Goal: Transaction & Acquisition: Purchase product/service

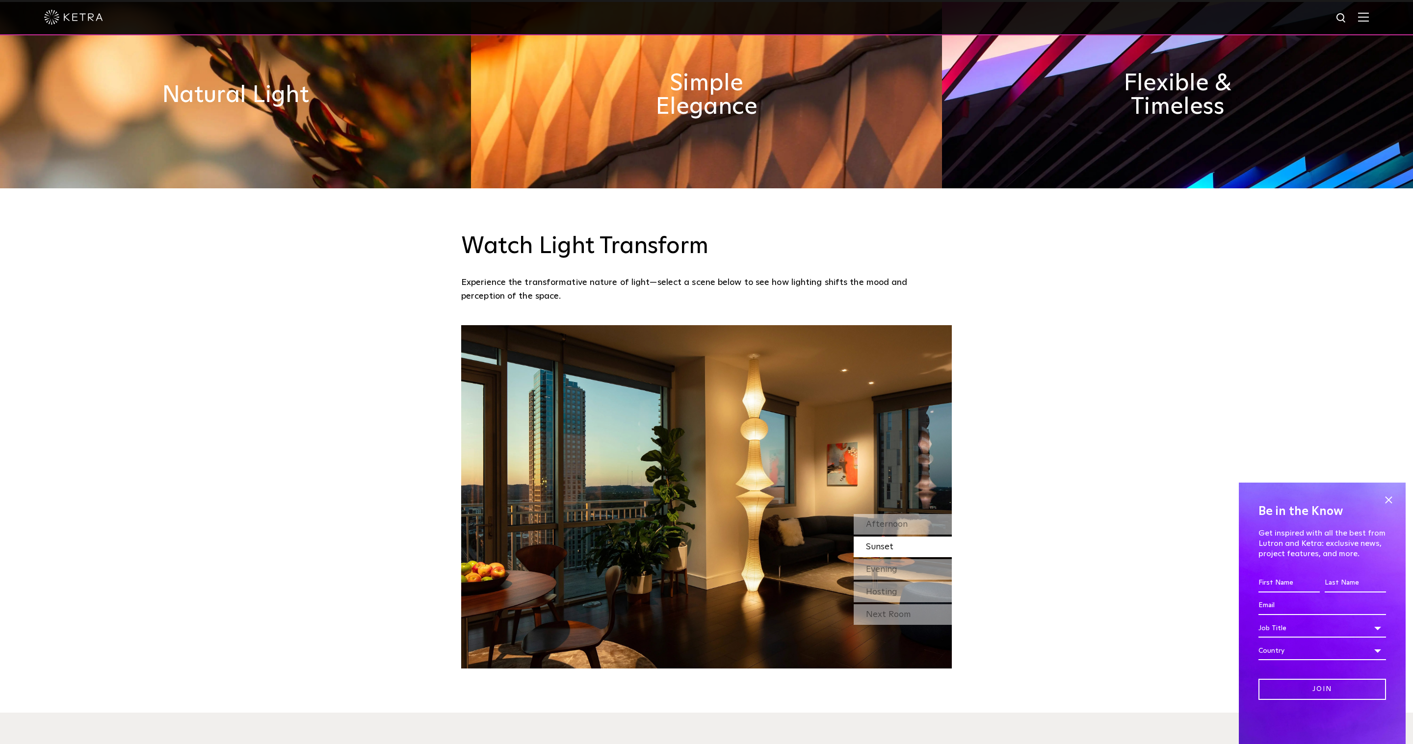
scroll to position [902, 0]
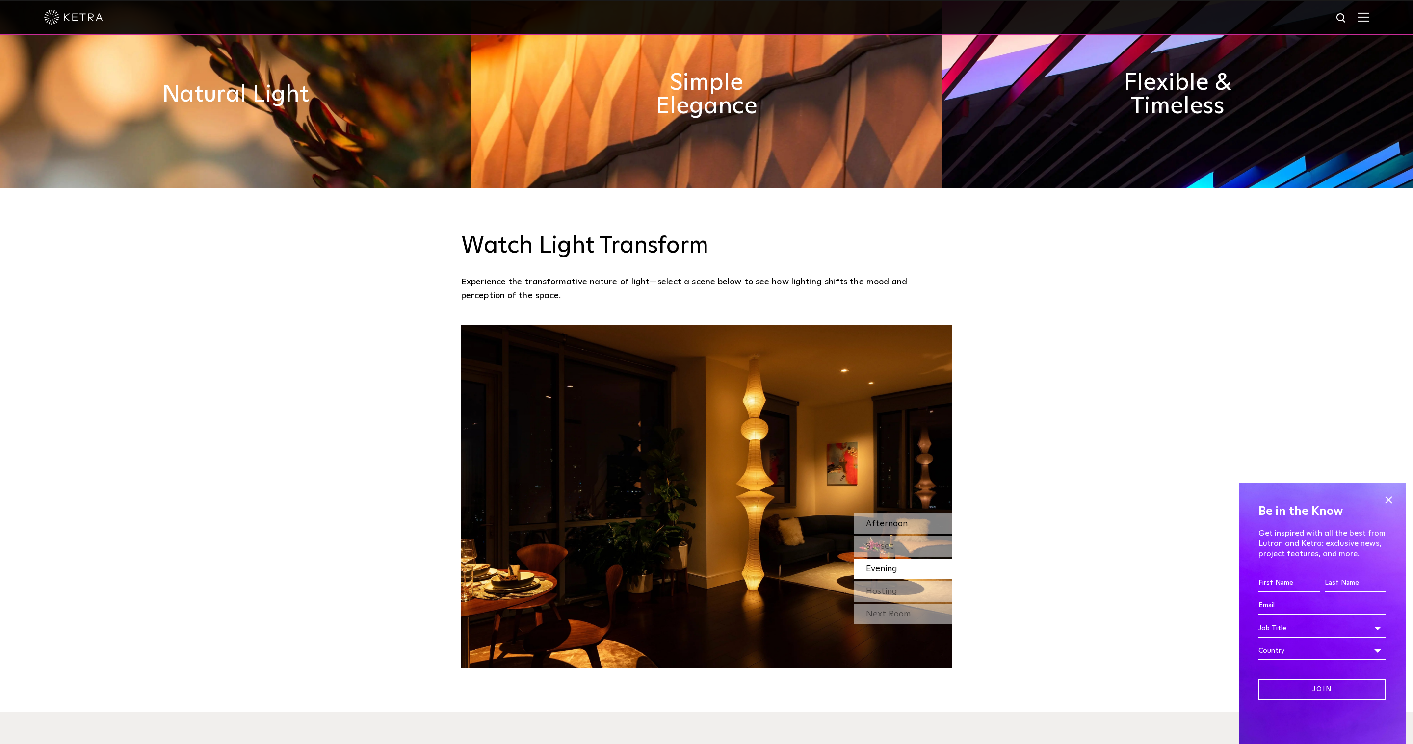
click at [894, 520] on span "Afternoon" at bounding box center [887, 524] width 42 height 9
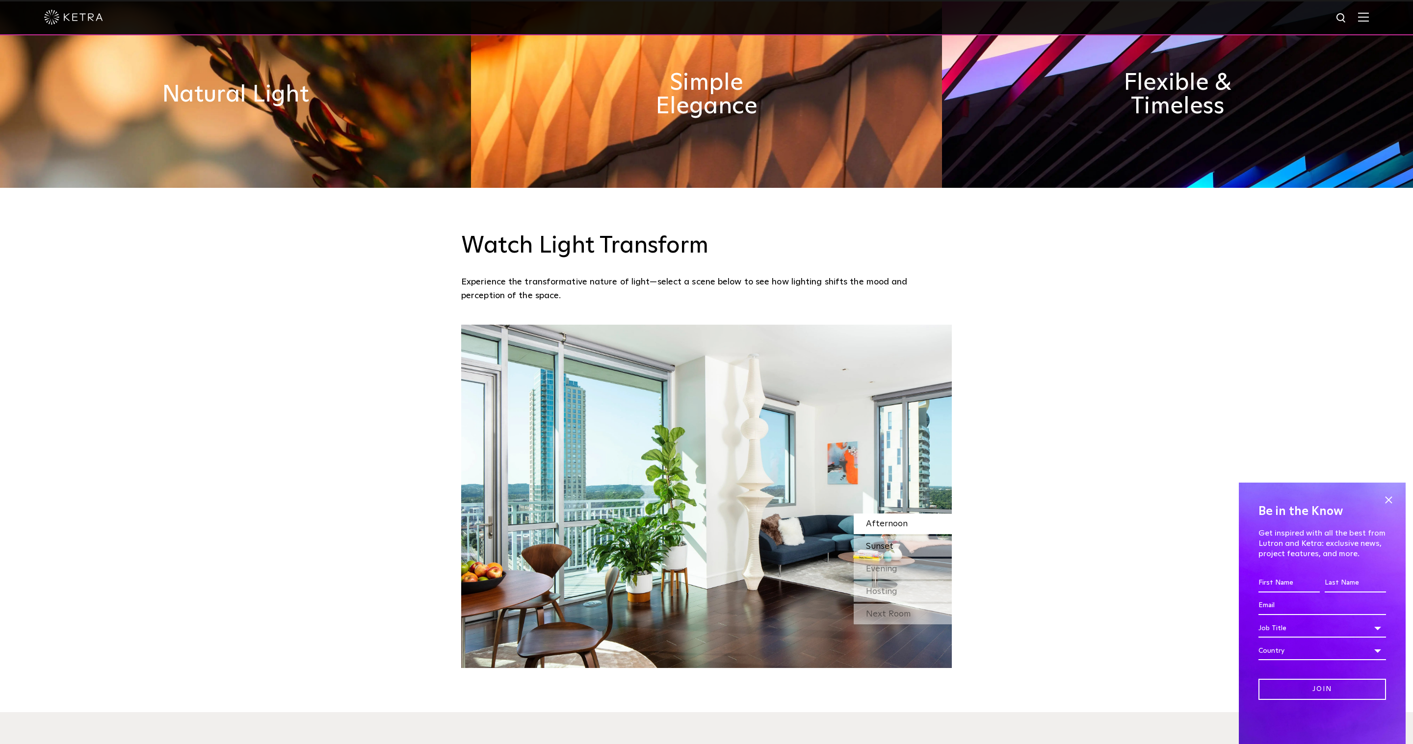
click at [887, 545] on span "Sunset" at bounding box center [879, 546] width 27 height 9
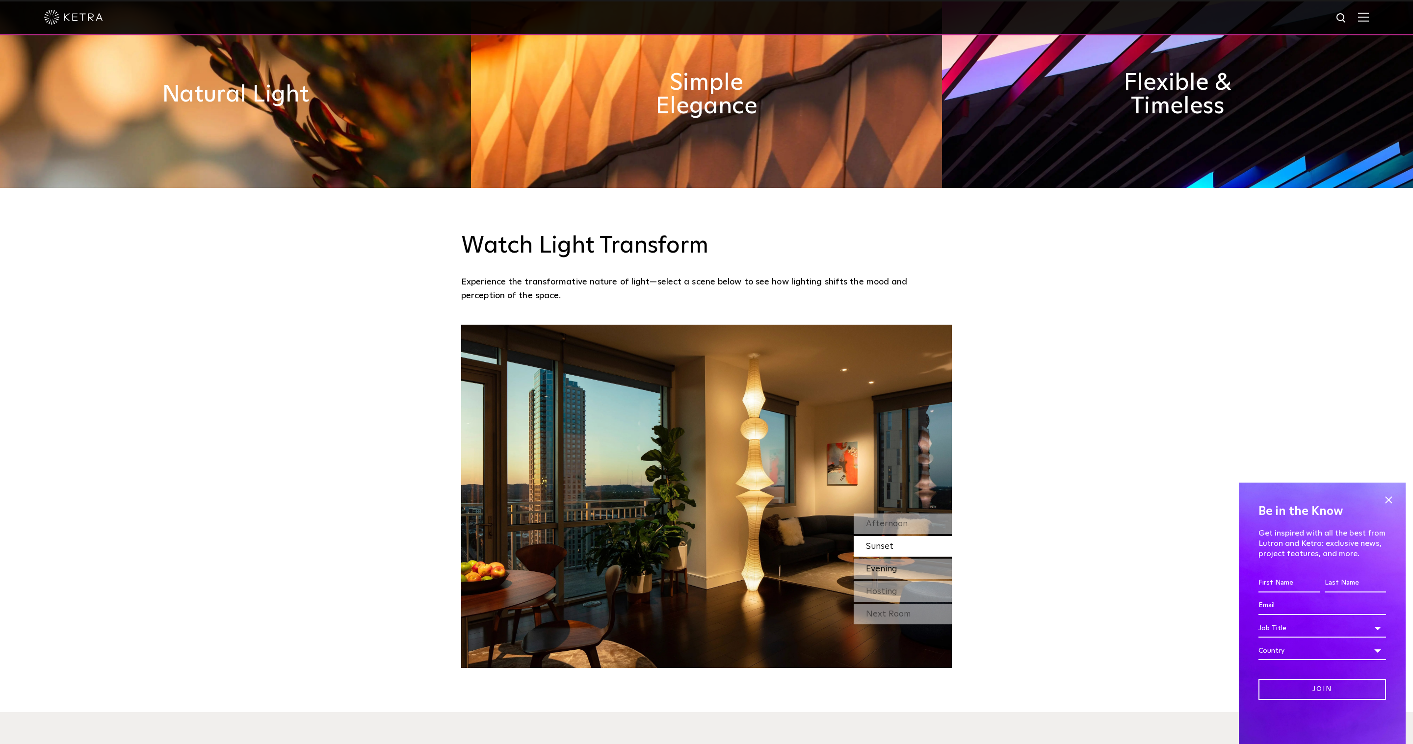
click at [885, 562] on div "Evening" at bounding box center [903, 569] width 98 height 21
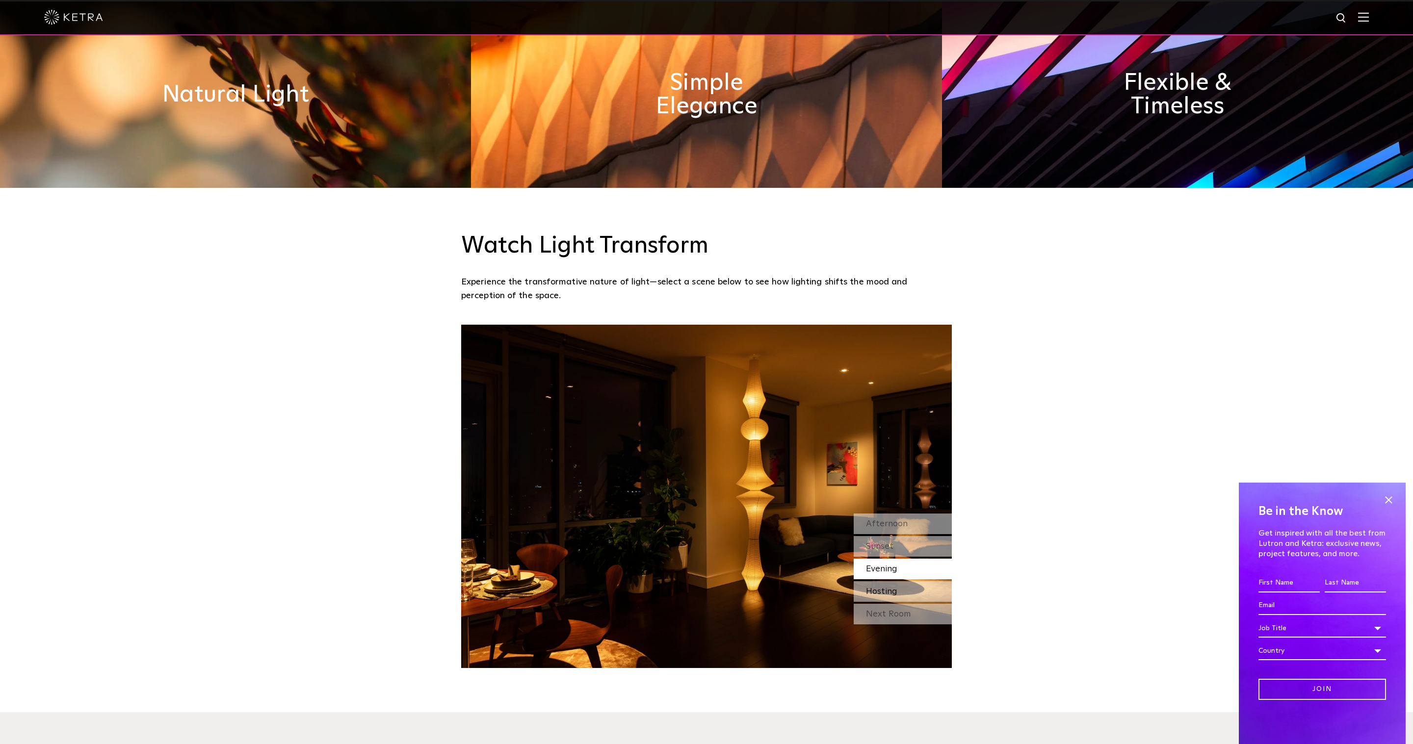
click at [880, 589] on span "Hosting" at bounding box center [881, 591] width 31 height 9
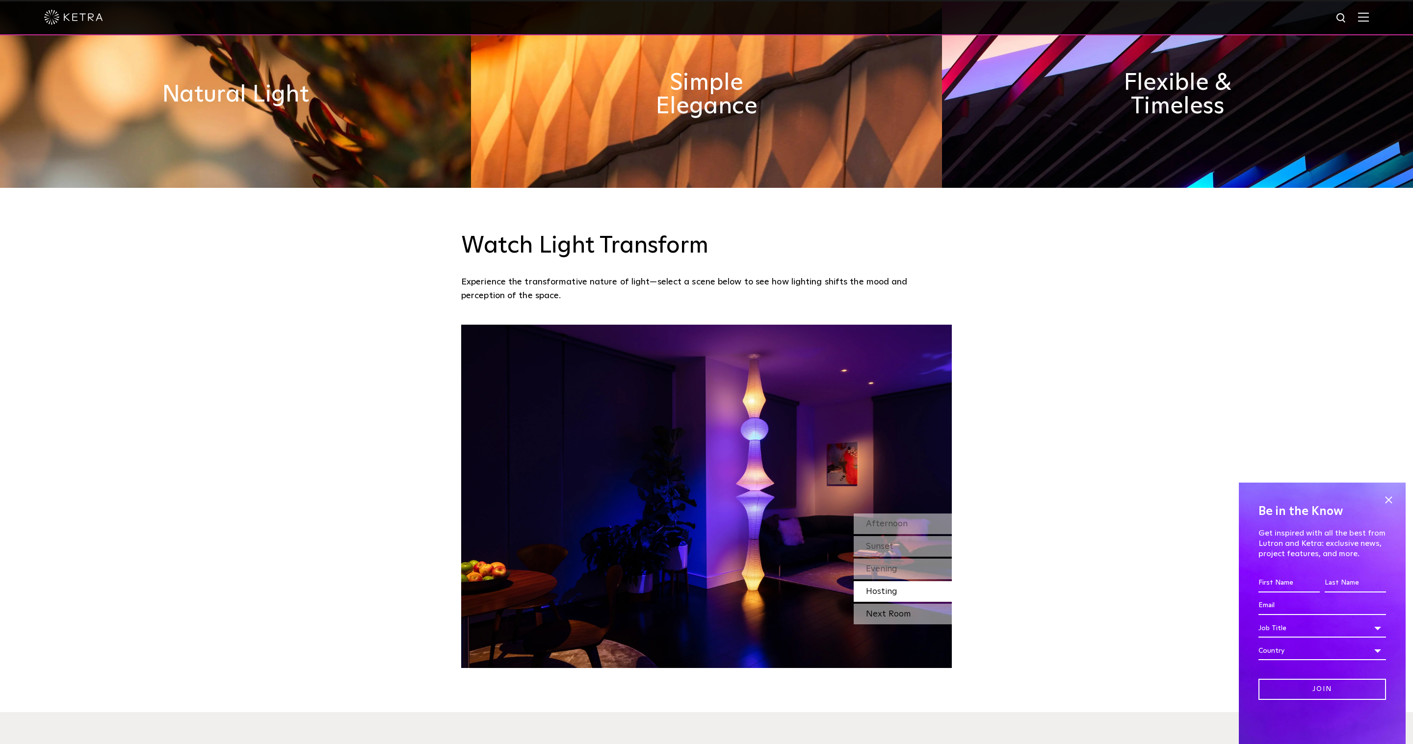
click at [877, 613] on div "Next Room" at bounding box center [903, 614] width 98 height 21
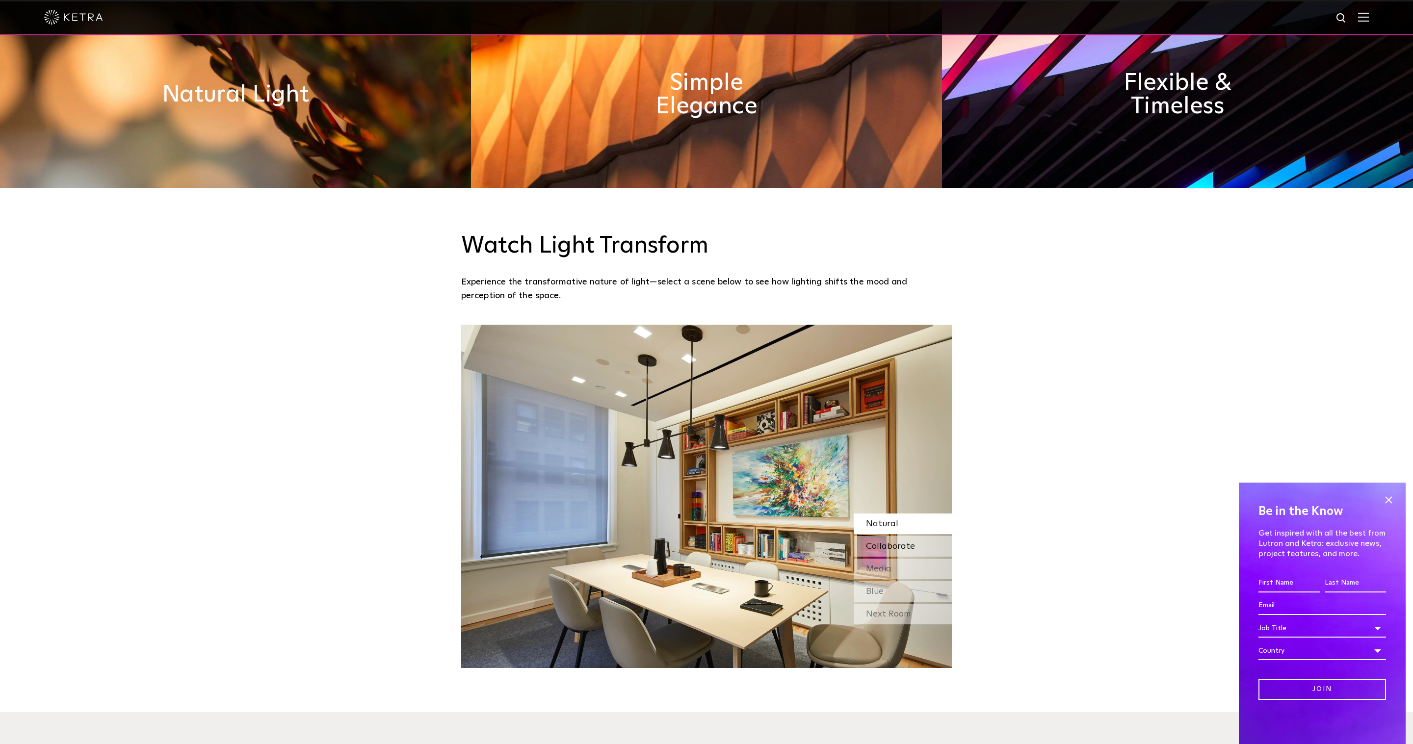
click at [895, 540] on div "Collaborate" at bounding box center [903, 546] width 98 height 21
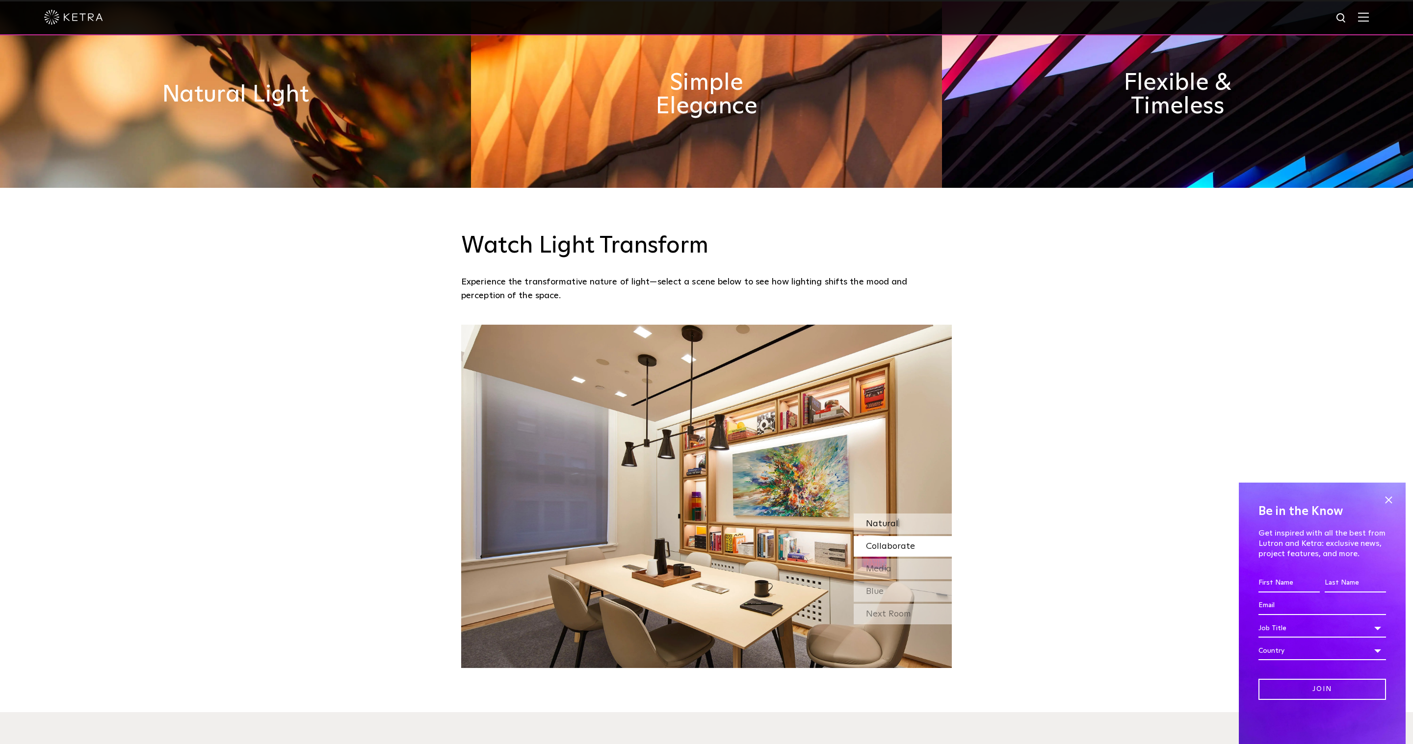
click at [895, 522] on span "Natural" at bounding box center [882, 524] width 32 height 9
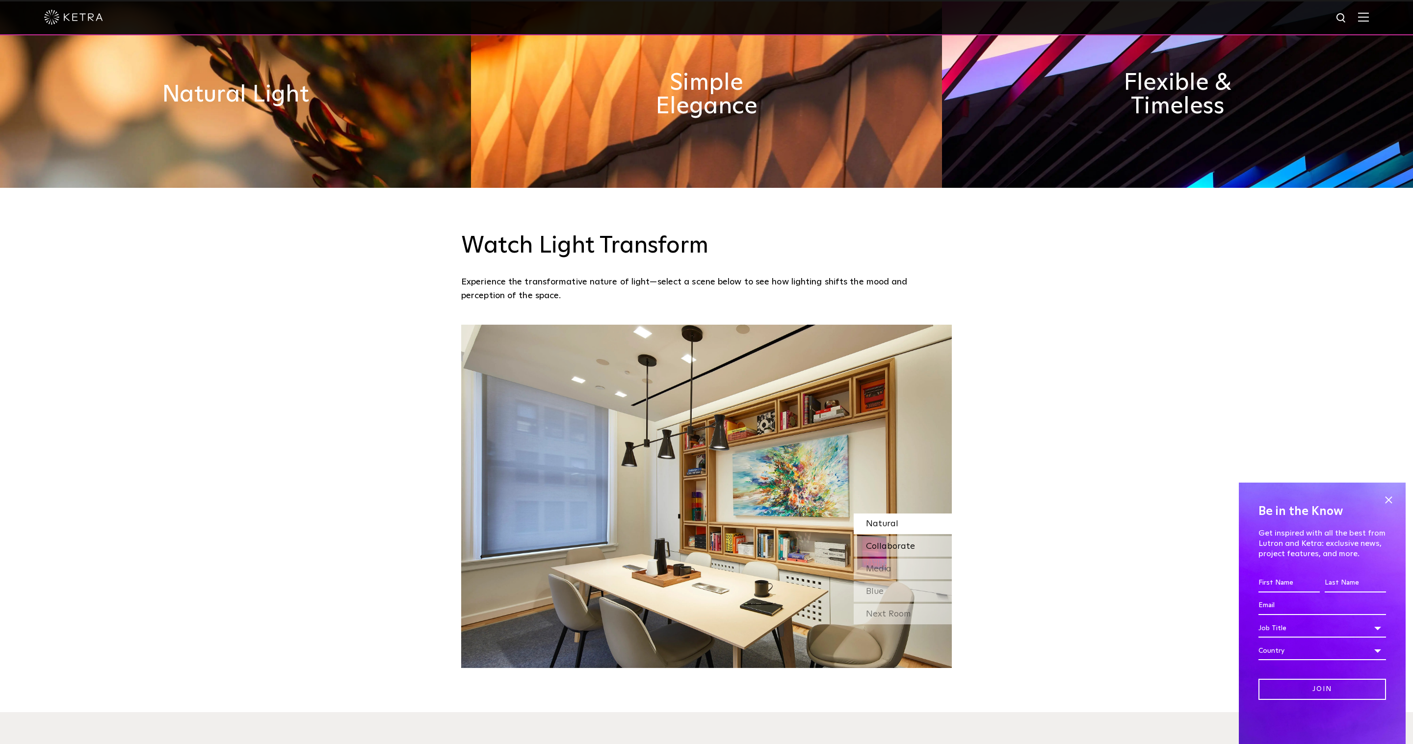
click at [891, 542] on span "Collaborate" at bounding box center [890, 546] width 49 height 9
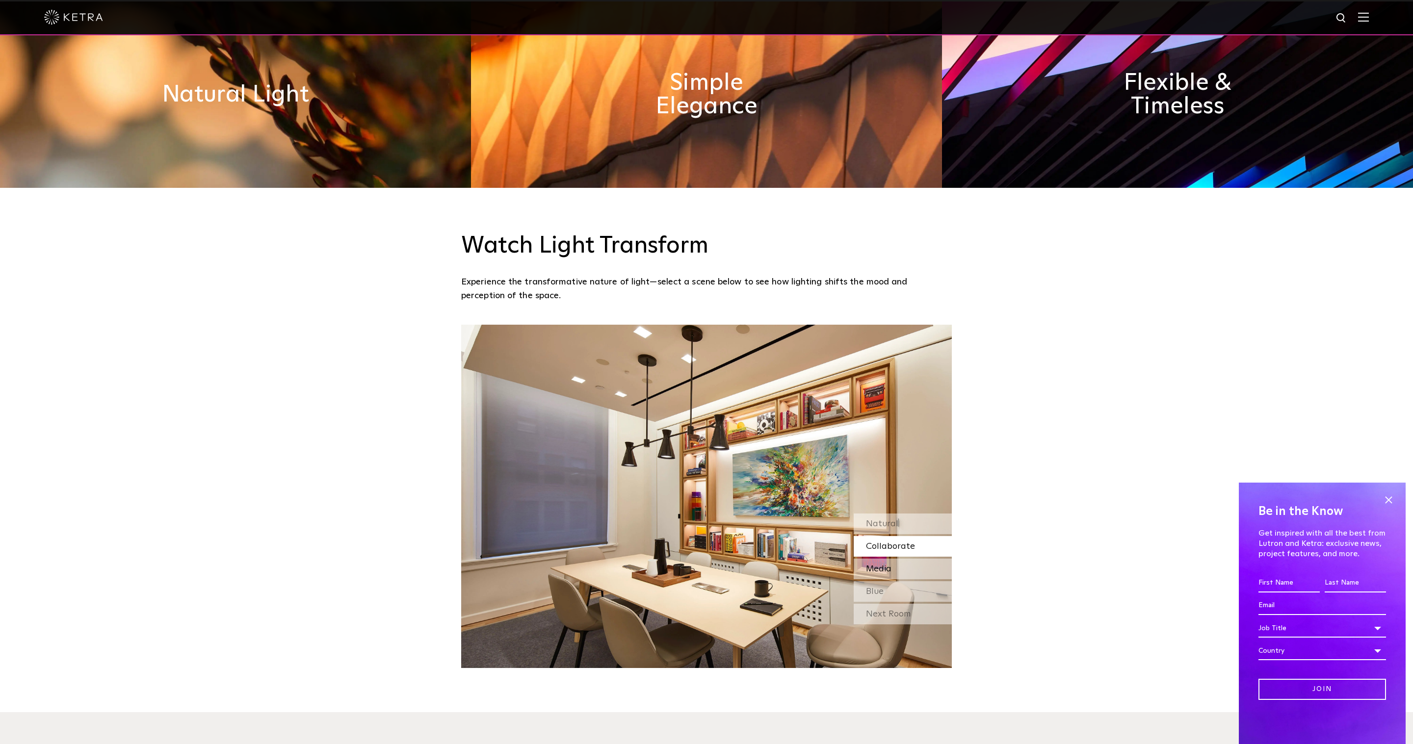
click at [887, 567] on span "Media" at bounding box center [879, 569] width 26 height 9
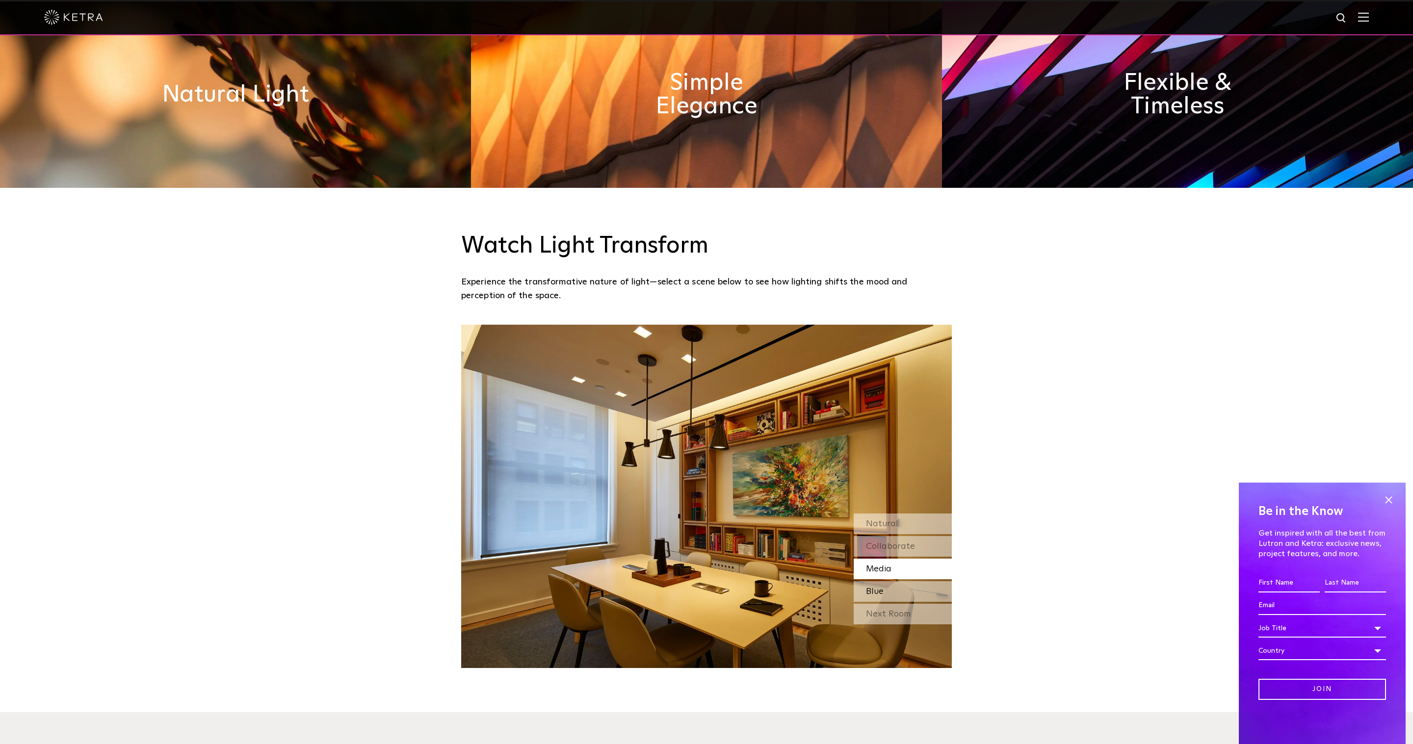
click at [880, 589] on span "Blue" at bounding box center [875, 591] width 18 height 9
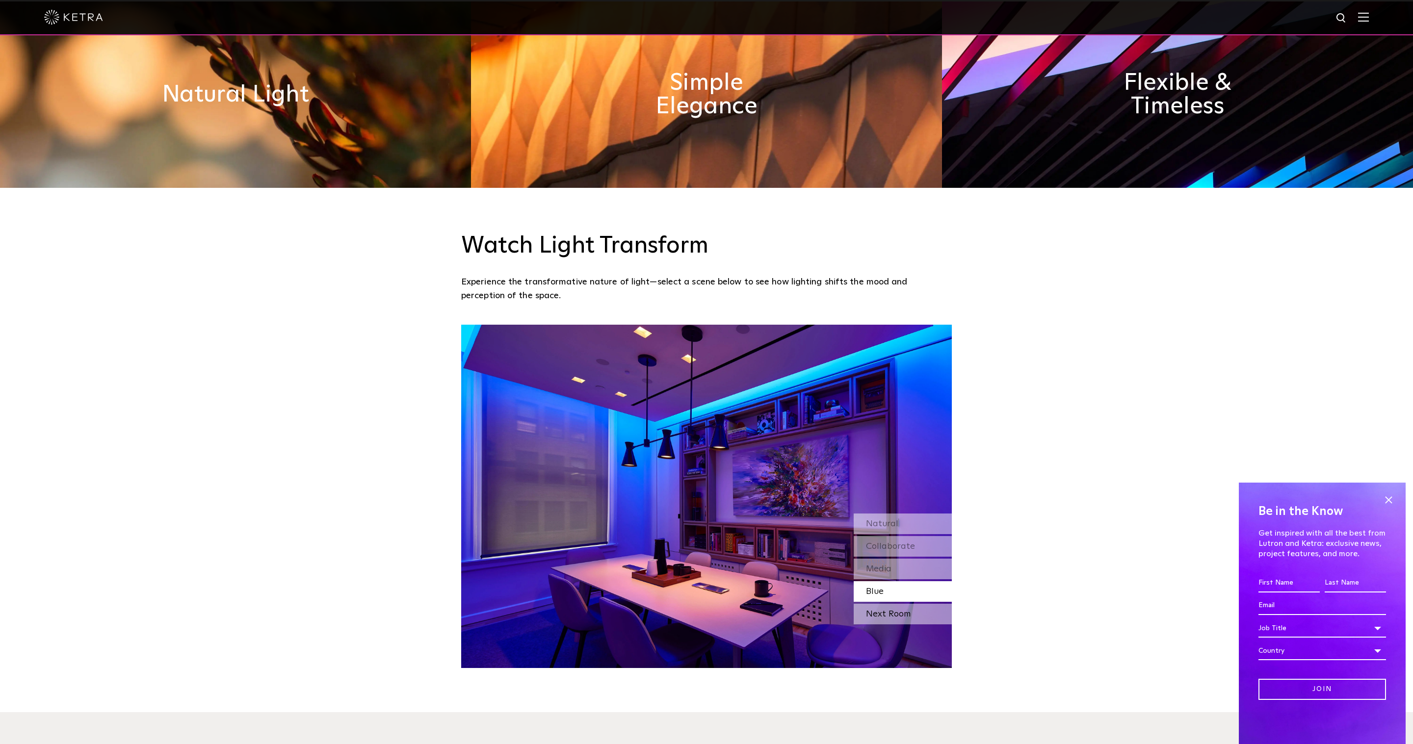
click at [877, 616] on div "Next Room" at bounding box center [903, 614] width 98 height 21
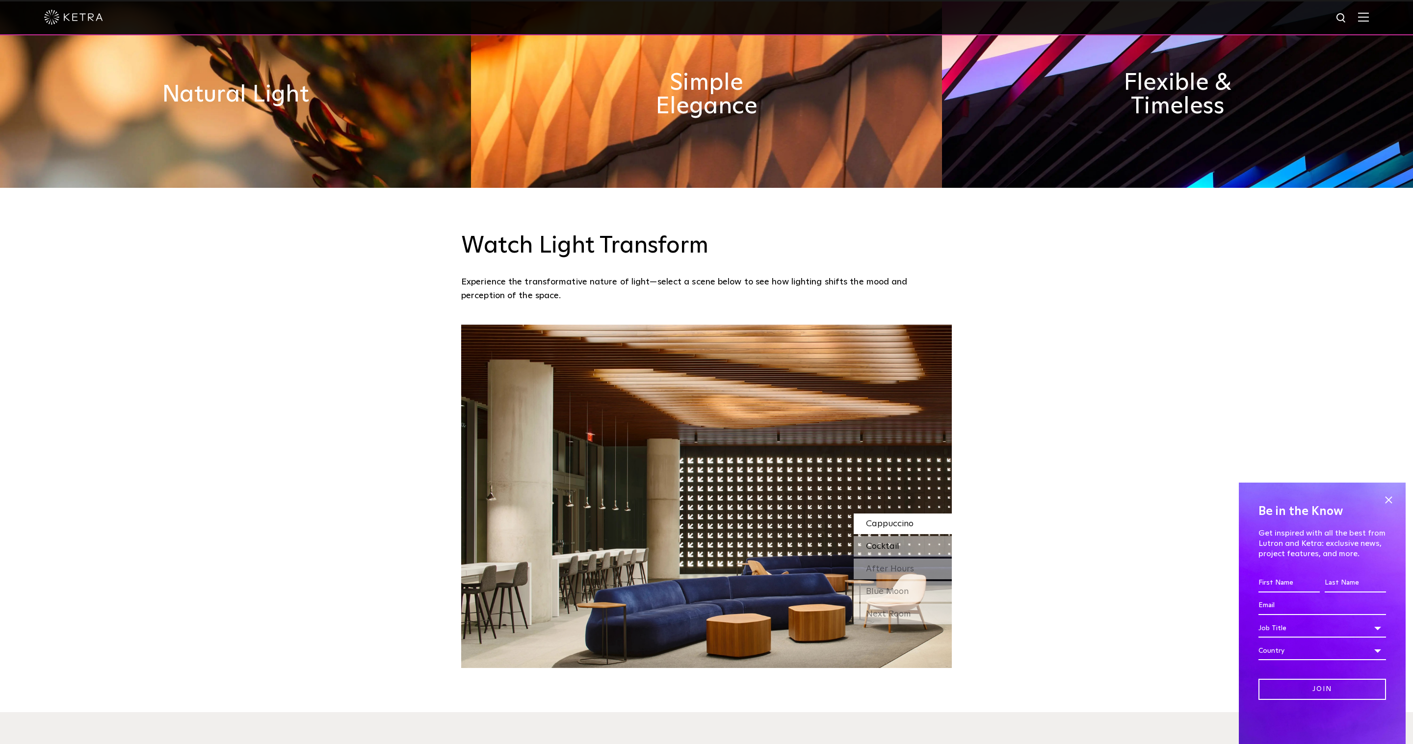
click at [885, 545] on span "Cocktail" at bounding box center [882, 546] width 33 height 9
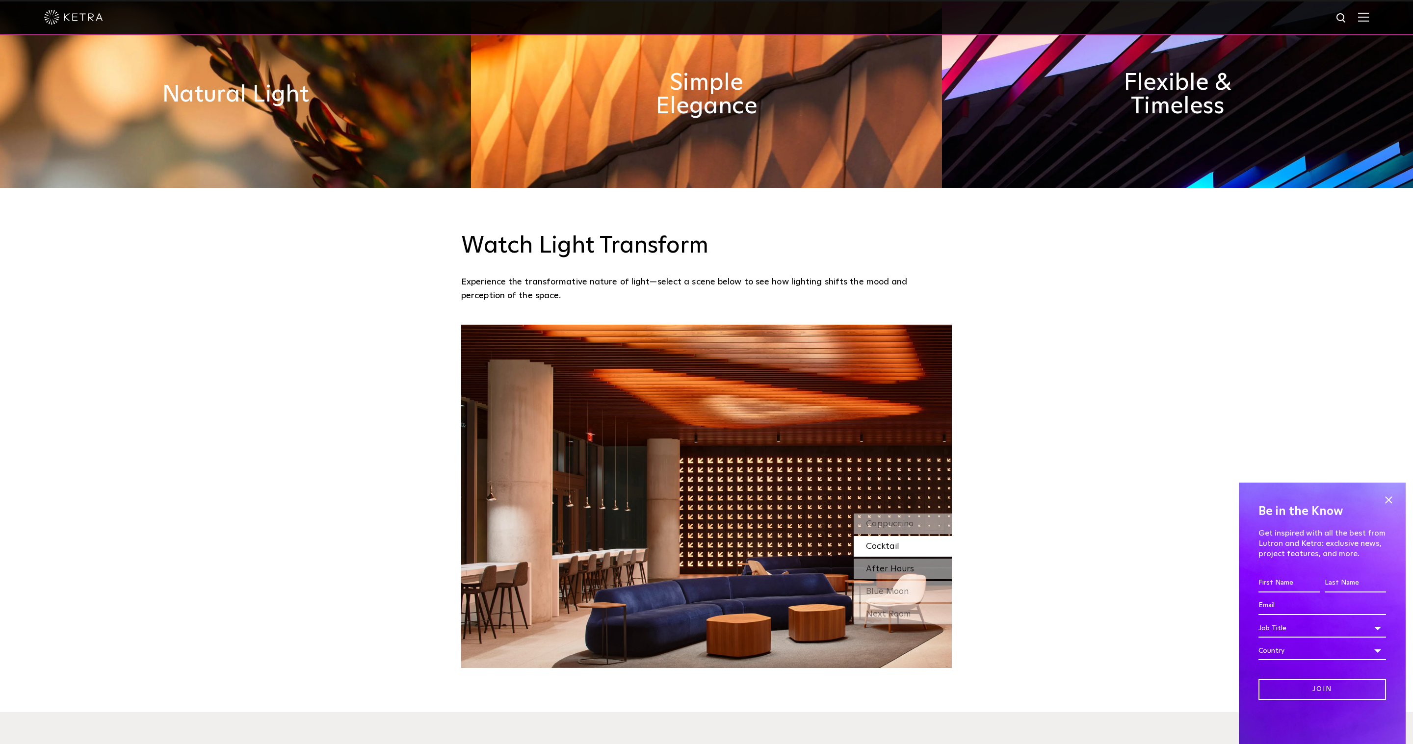
click at [883, 565] on span "After Hours" at bounding box center [890, 569] width 48 height 9
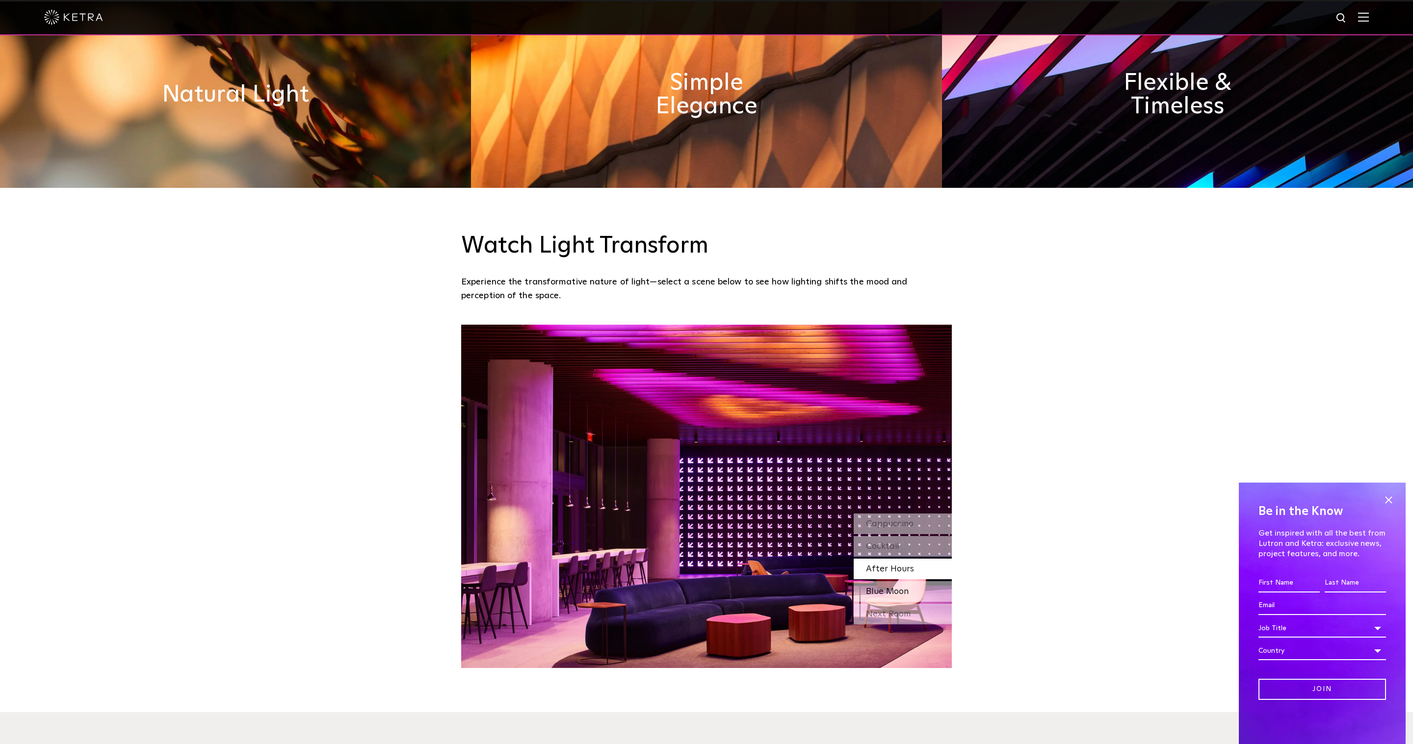
click at [881, 591] on span "Blue Moon" at bounding box center [887, 591] width 43 height 9
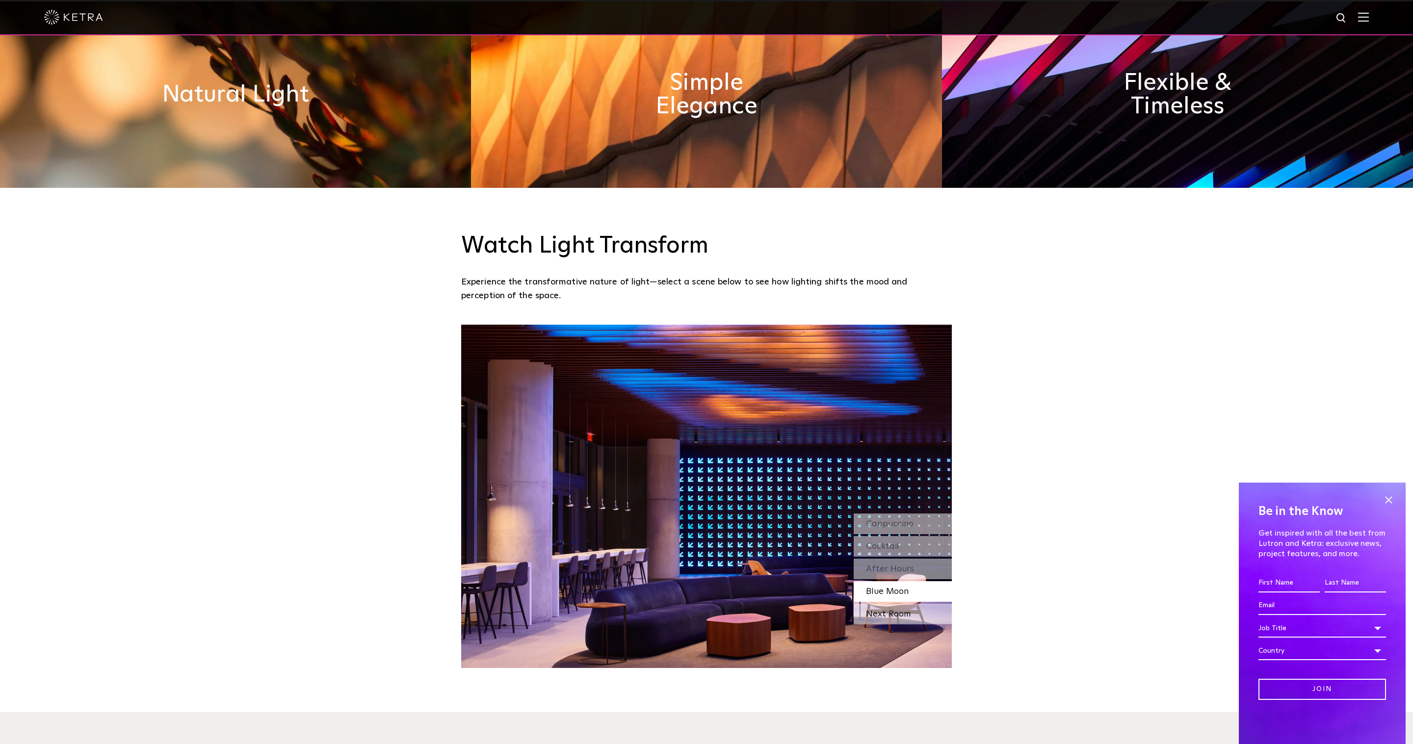
click at [879, 613] on div "Next Room" at bounding box center [903, 614] width 98 height 21
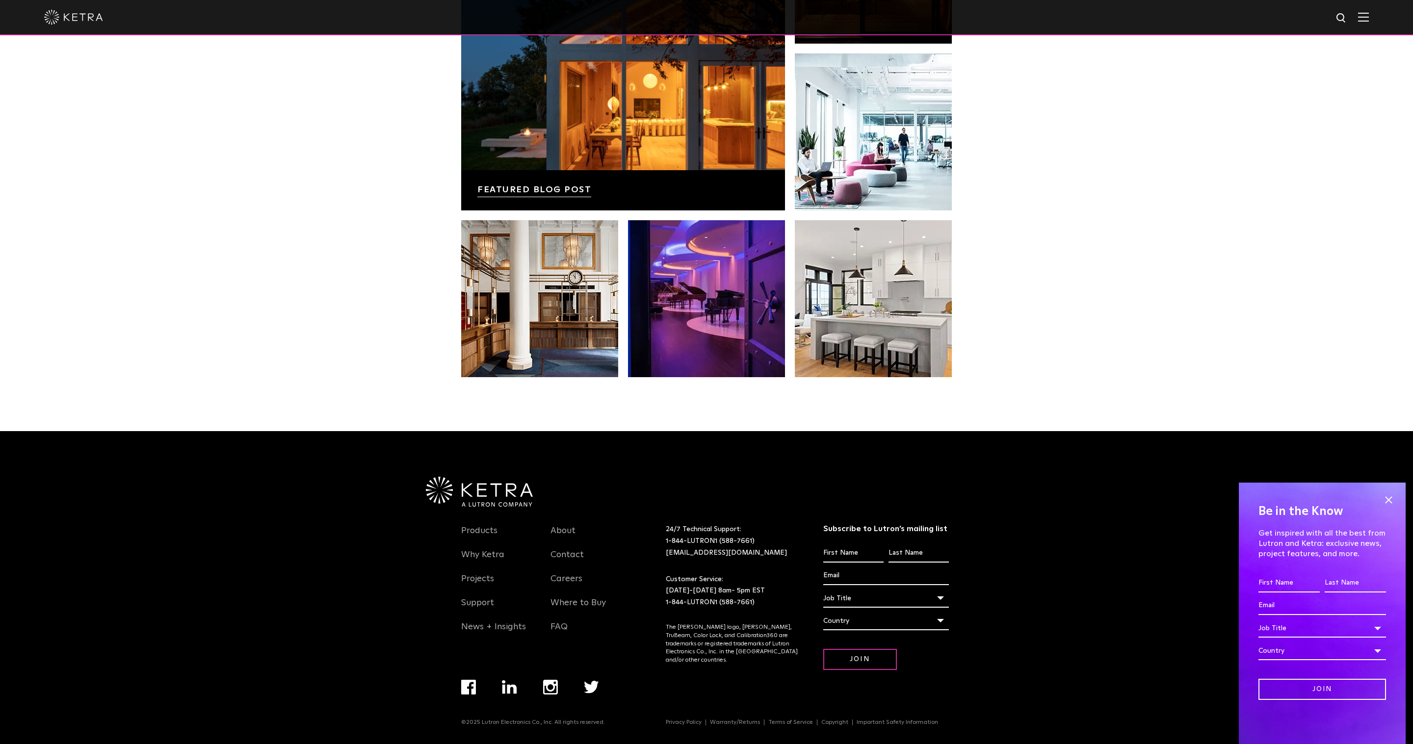
scroll to position [2060, 0]
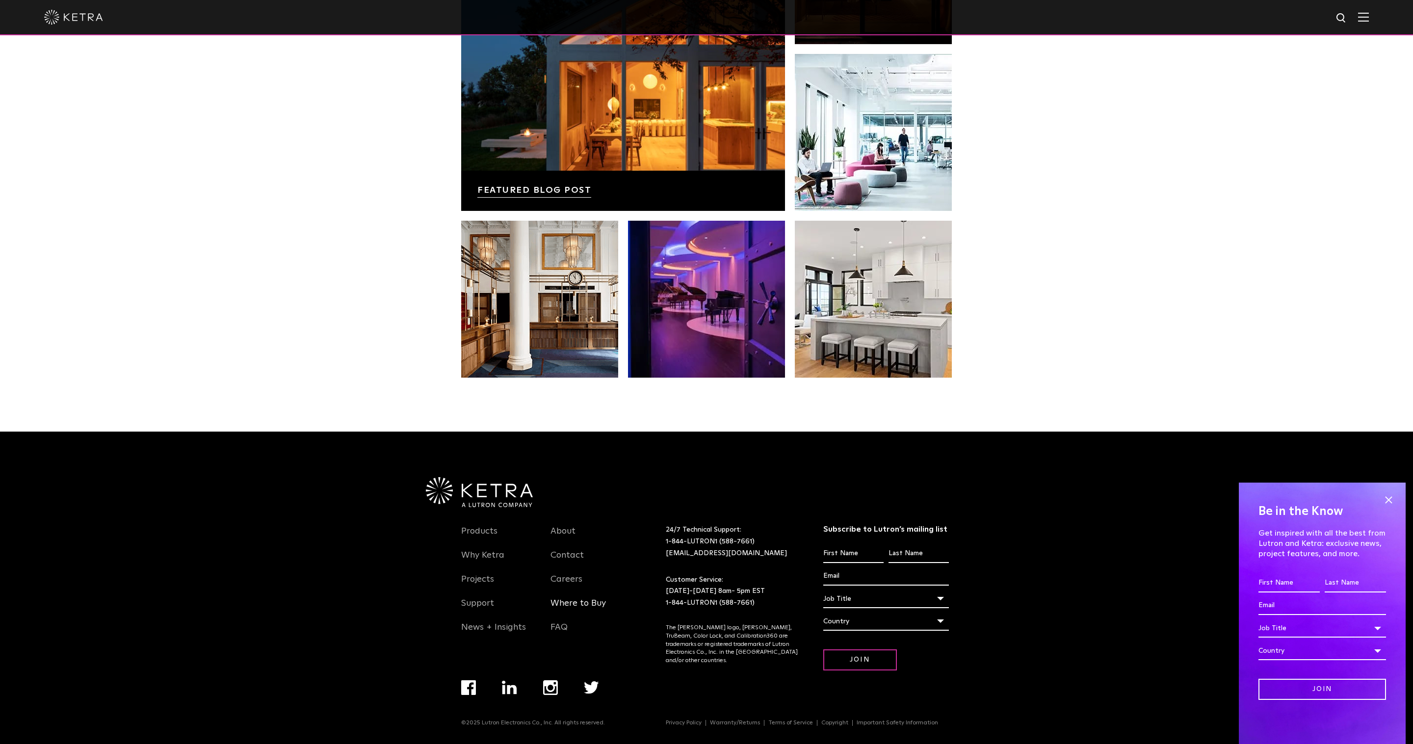
click at [579, 601] on link "Where to Buy" at bounding box center [578, 609] width 55 height 23
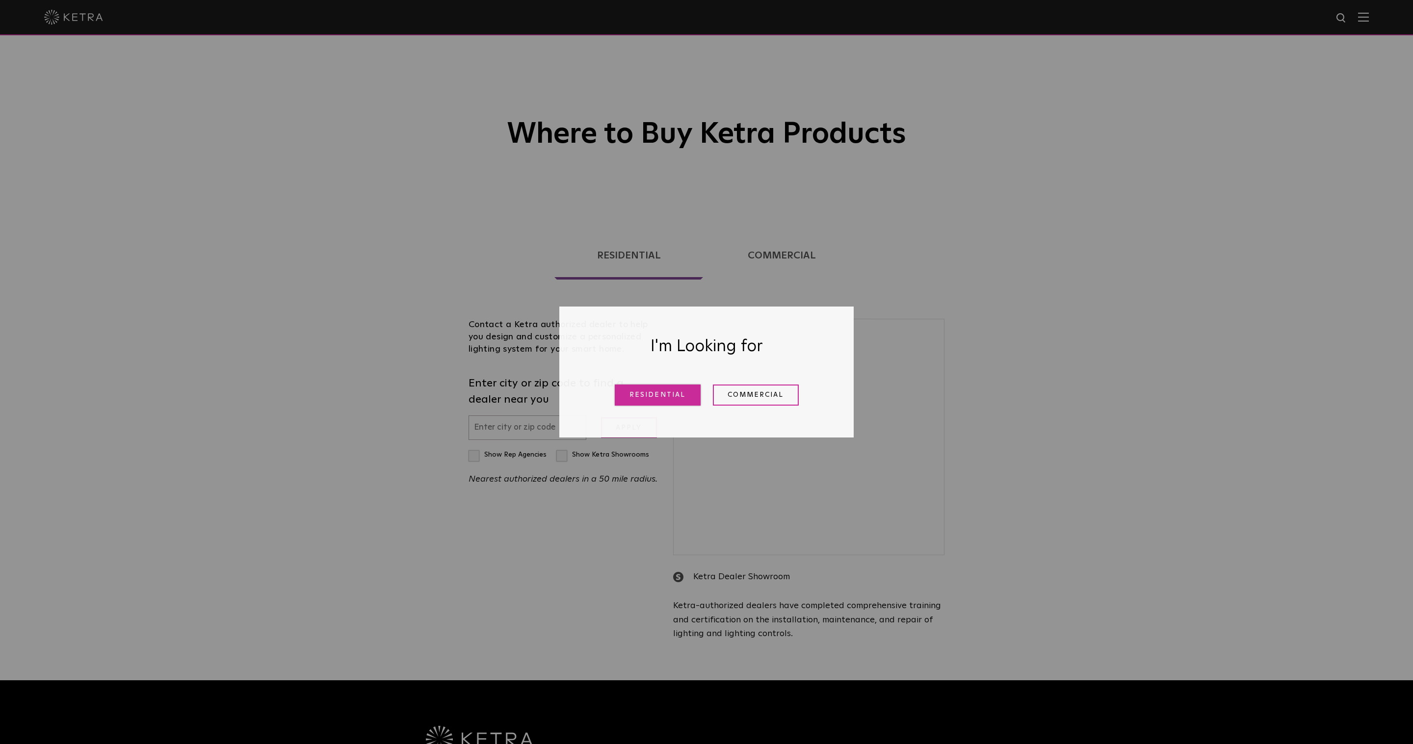
click at [653, 397] on link "Residential" at bounding box center [658, 395] width 86 height 21
